Goal: Information Seeking & Learning: Learn about a topic

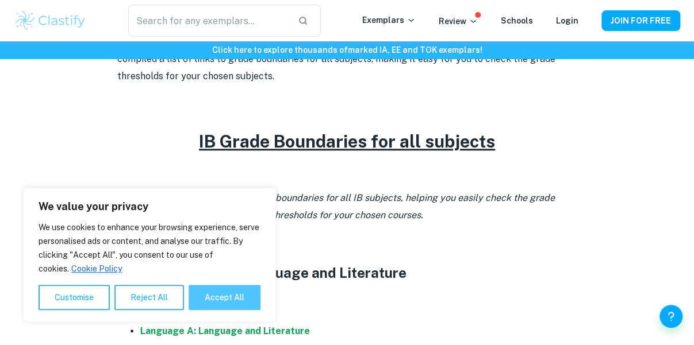
click at [240, 297] on button "Accept All" at bounding box center [224, 297] width 72 height 25
checkbox input "true"
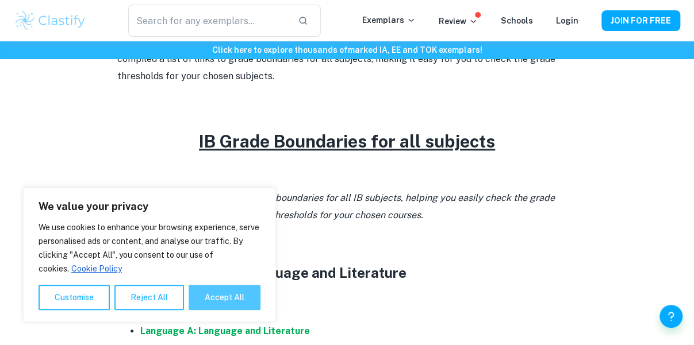
checkbox input "true"
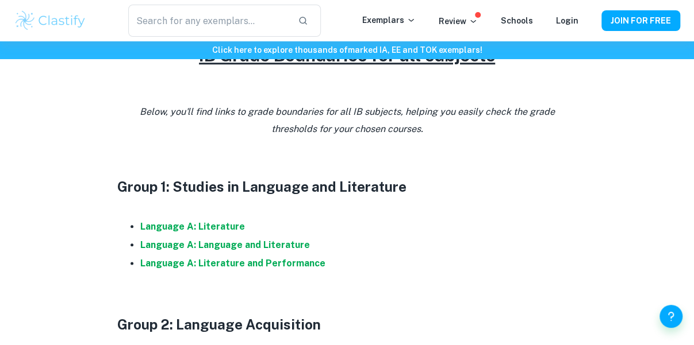
scroll to position [518, 0]
click at [211, 240] on strong "Language A: Language and Literature" at bounding box center [225, 244] width 170 height 11
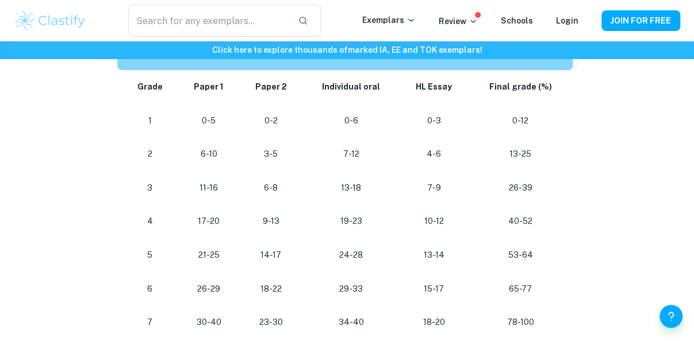
scroll to position [691, 0]
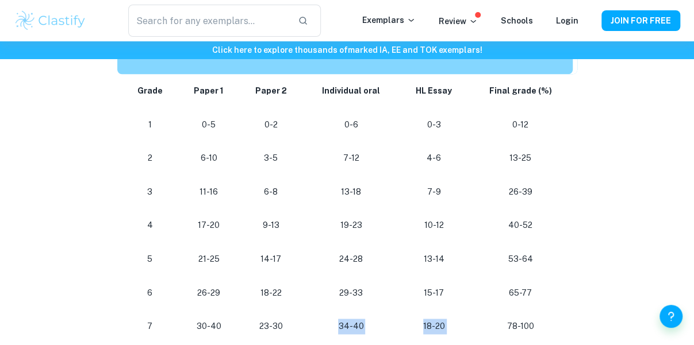
drag, startPoint x: 347, startPoint y: 322, endPoint x: 469, endPoint y: 328, distance: 122.5
click at [469, 328] on tr "7 30-40 23-30 34-40 18-20 78-100" at bounding box center [347, 327] width 460 height 34
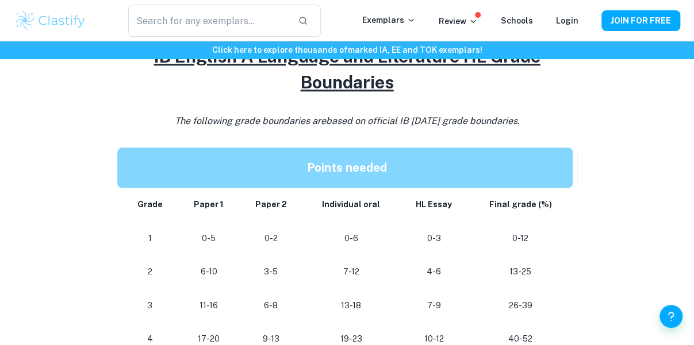
scroll to position [552, 0]
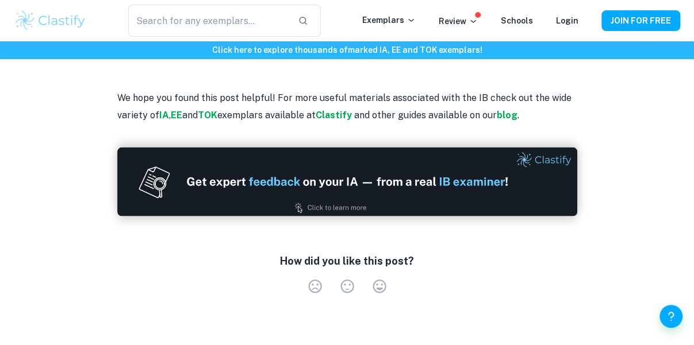
scroll to position [1015, 0]
